Goal: Check status: Check status

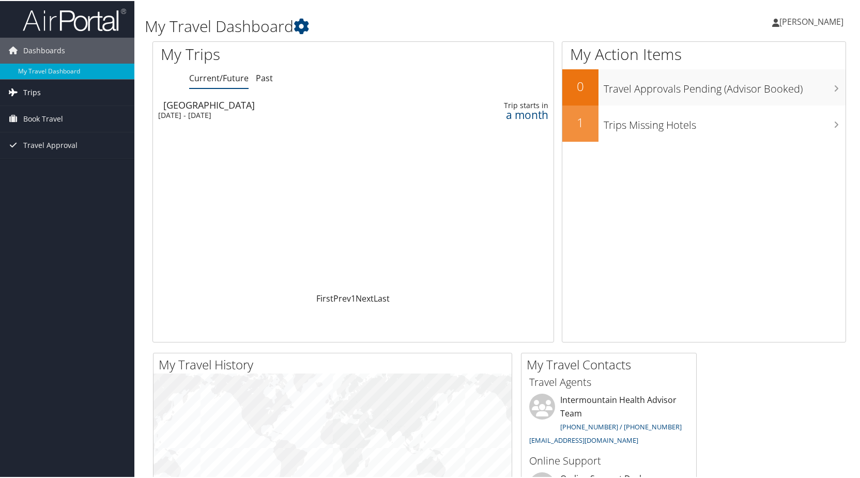
click at [37, 88] on span "Trips" at bounding box center [32, 92] width 18 height 26
click at [47, 115] on link "Current/Future Trips" at bounding box center [67, 112] width 134 height 16
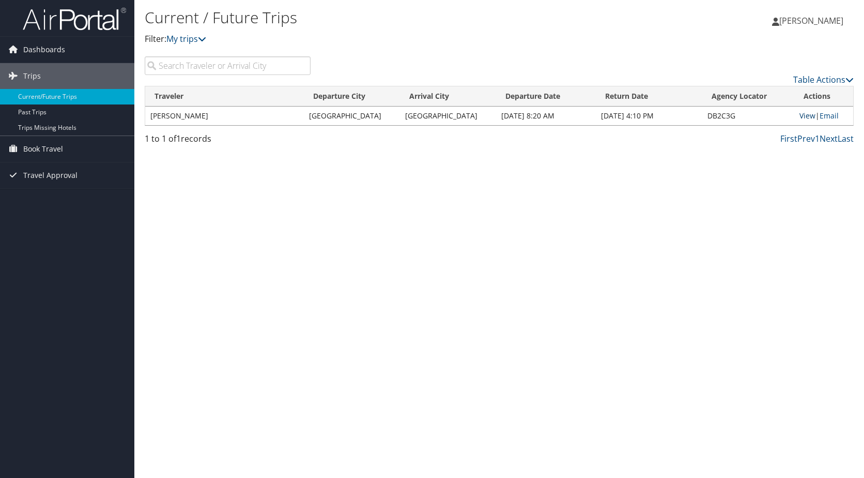
click at [803, 116] on link "View" at bounding box center [808, 116] width 16 height 10
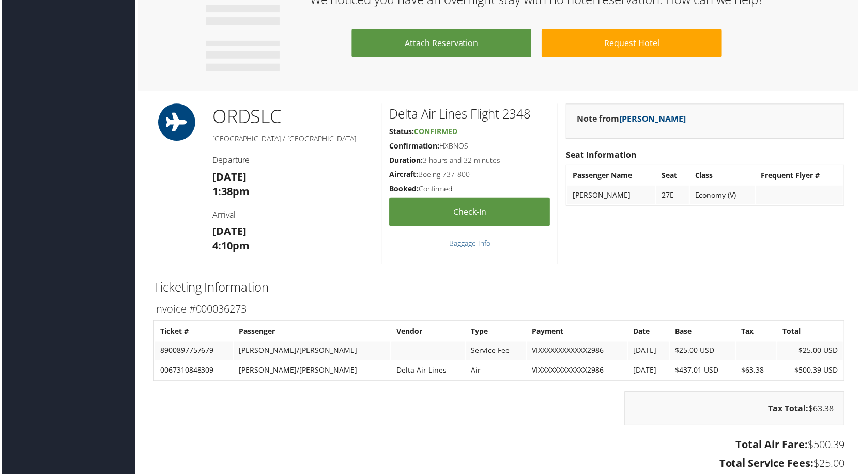
scroll to position [577, 0]
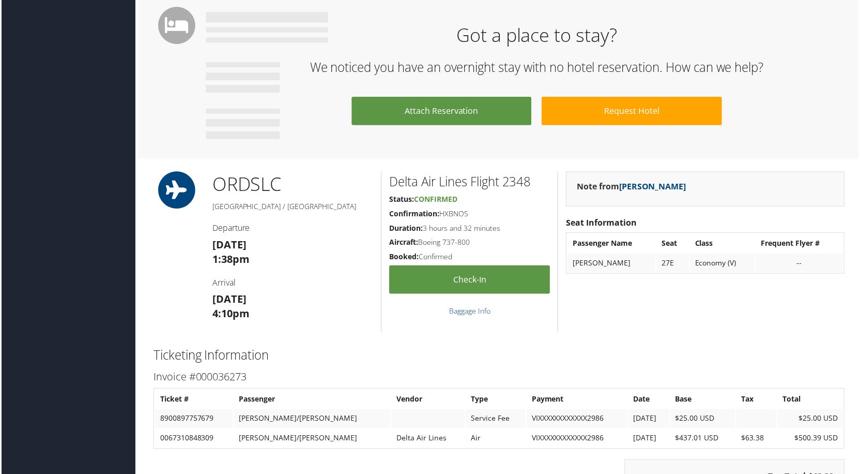
click at [690, 264] on td "27E" at bounding box center [674, 263] width 33 height 19
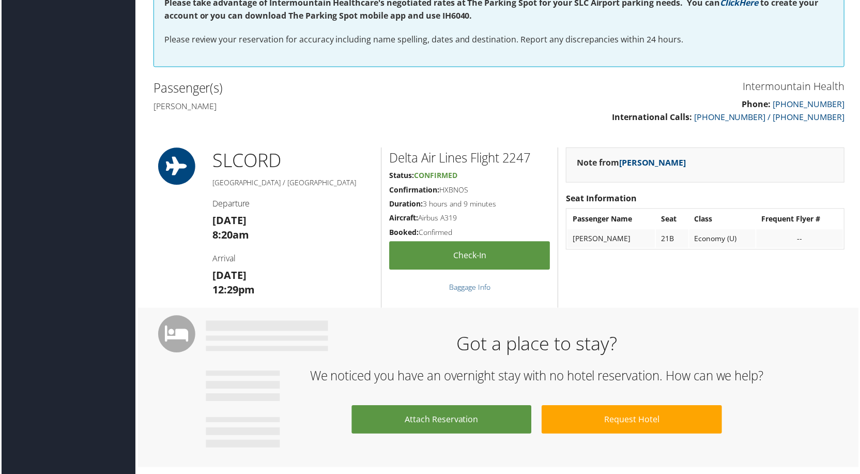
scroll to position [267, 0]
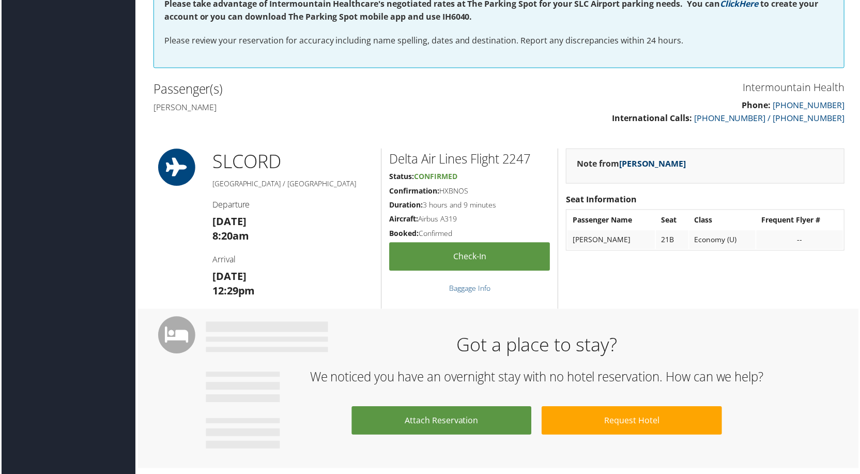
click at [650, 163] on link "Julie Downs" at bounding box center [653, 163] width 67 height 11
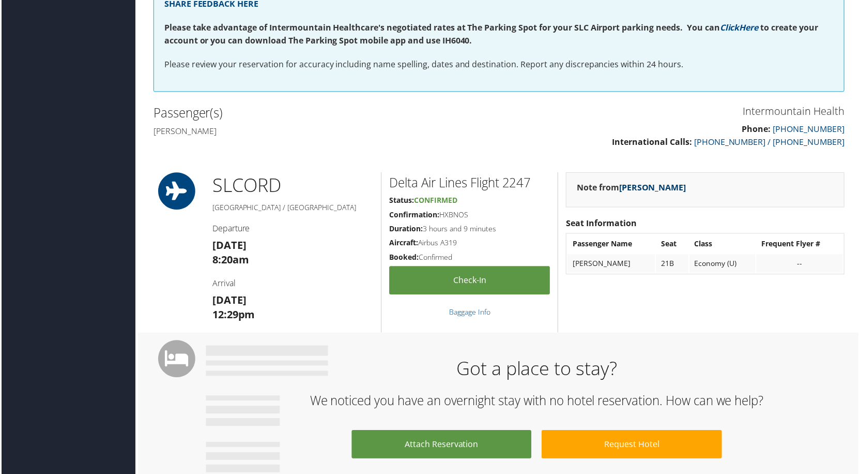
scroll to position [215, 0]
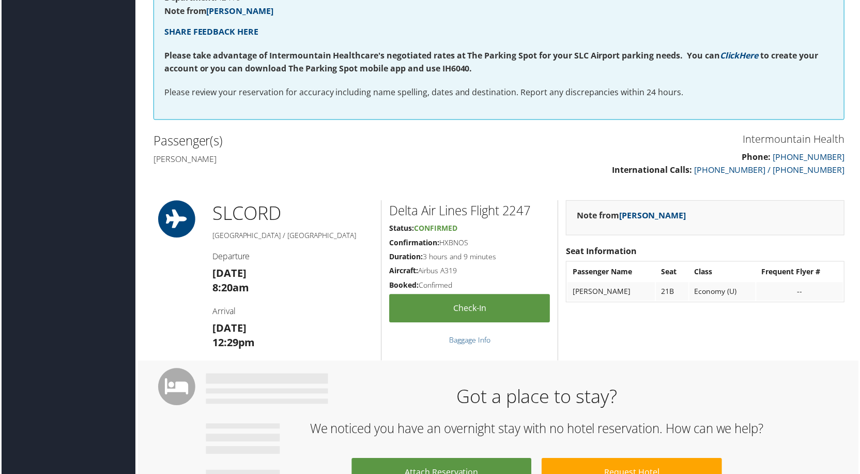
click at [418, 230] on span "Confirmed" at bounding box center [435, 228] width 43 height 10
click at [744, 283] on td "Economy (U)" at bounding box center [724, 292] width 66 height 19
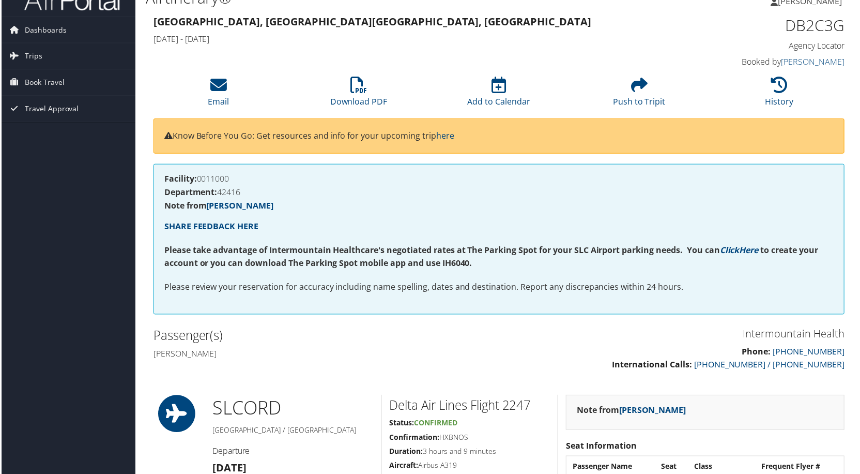
scroll to position [0, 0]
